Goal: Check status: Check status

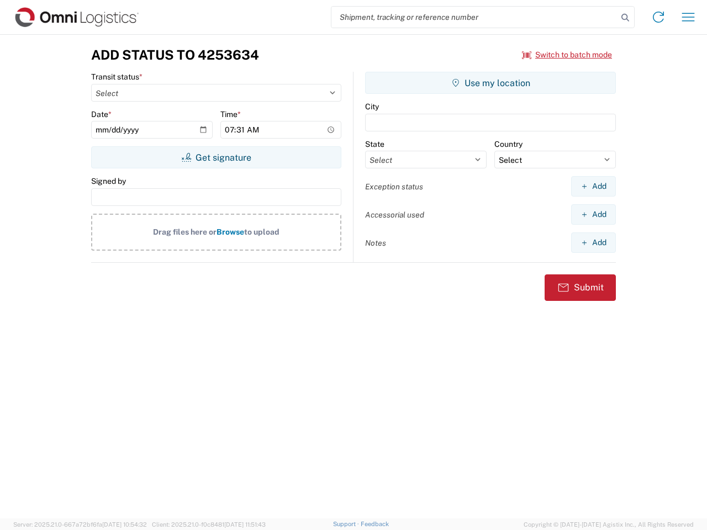
click at [475, 17] on input "search" at bounding box center [474, 17] width 286 height 21
click at [625, 18] on icon at bounding box center [625, 17] width 15 height 15
click at [658, 17] on icon at bounding box center [659, 17] width 18 height 18
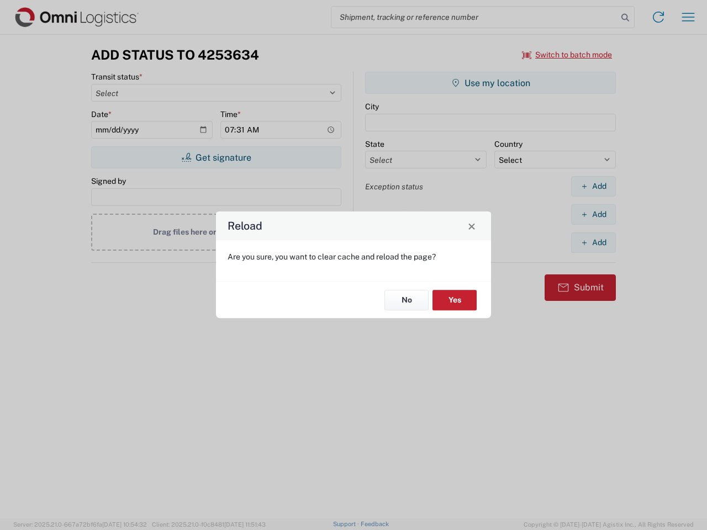
click at [688, 17] on div "Reload Are you sure, you want to clear cache and reload the page? No Yes" at bounding box center [353, 265] width 707 height 530
click at [567, 55] on div "Reload Are you sure, you want to clear cache and reload the page? No Yes" at bounding box center [353, 265] width 707 height 530
click at [216, 157] on div "Reload Are you sure, you want to clear cache and reload the page? No Yes" at bounding box center [353, 265] width 707 height 530
click at [491, 83] on div "Reload Are you sure, you want to clear cache and reload the page? No Yes" at bounding box center [353, 265] width 707 height 530
click at [593, 186] on div "Reload Are you sure, you want to clear cache and reload the page? No Yes" at bounding box center [353, 265] width 707 height 530
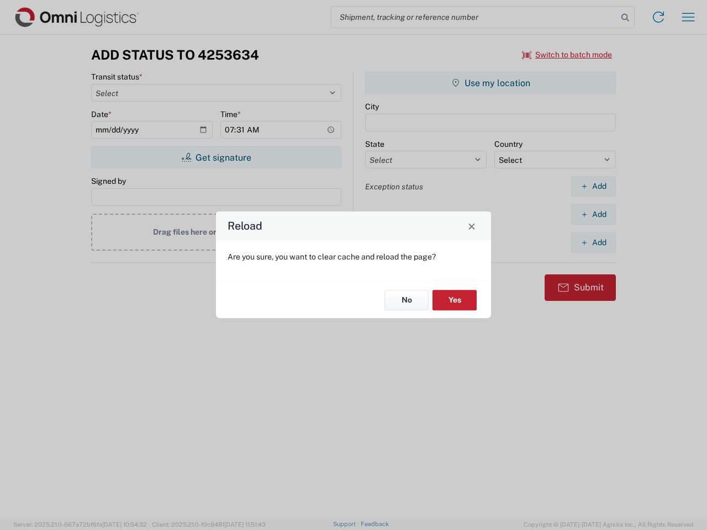
click at [593, 214] on div "Reload Are you sure, you want to clear cache and reload the page? No Yes" at bounding box center [353, 265] width 707 height 530
click at [593, 243] on div "Reload Are you sure, you want to clear cache and reload the page? No Yes" at bounding box center [353, 265] width 707 height 530
